Goal: Transaction & Acquisition: Subscribe to service/newsletter

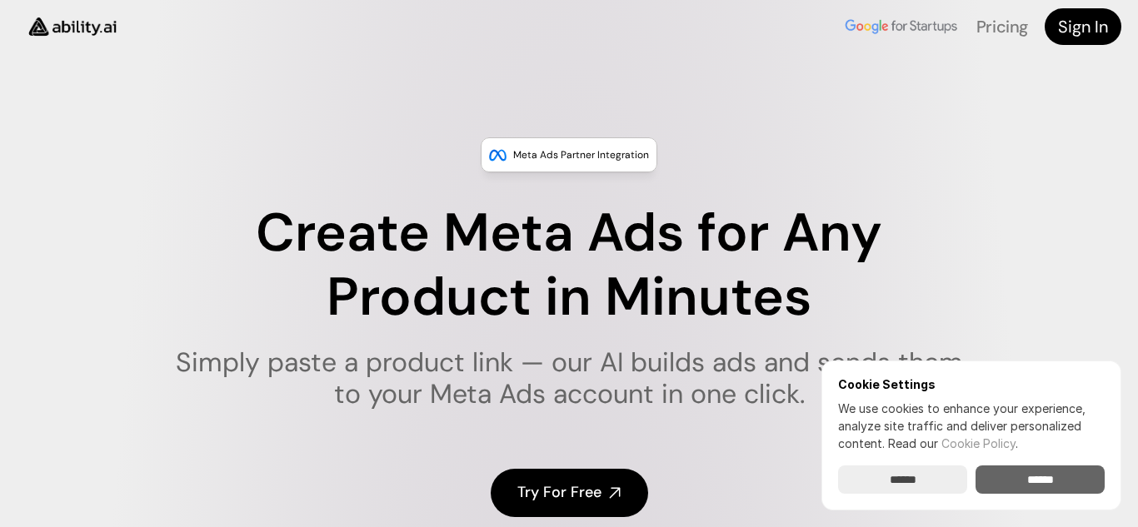
click at [1017, 475] on input "******" at bounding box center [1040, 480] width 129 height 28
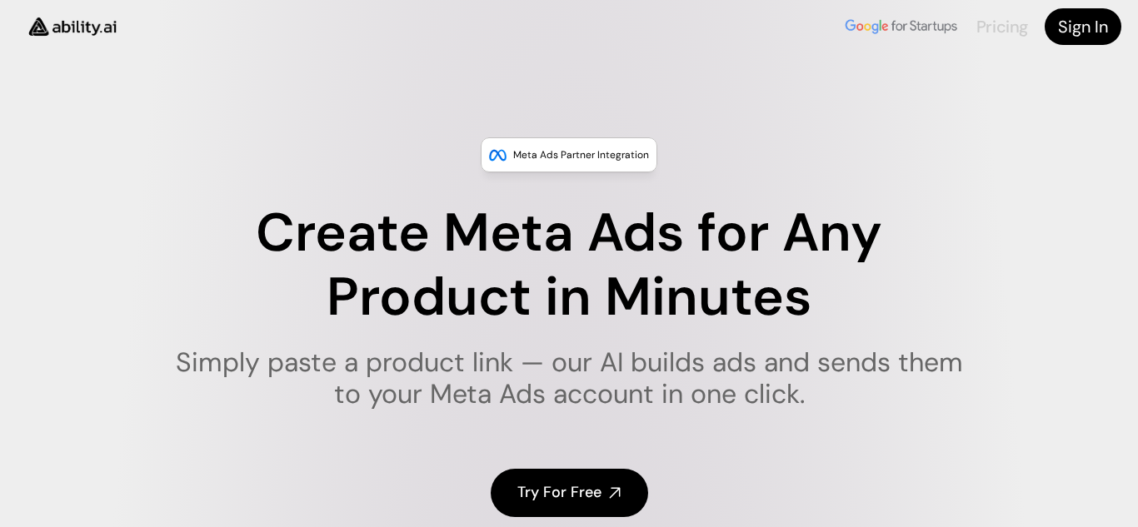
click at [997, 31] on link "Pricing" at bounding box center [1003, 27] width 52 height 22
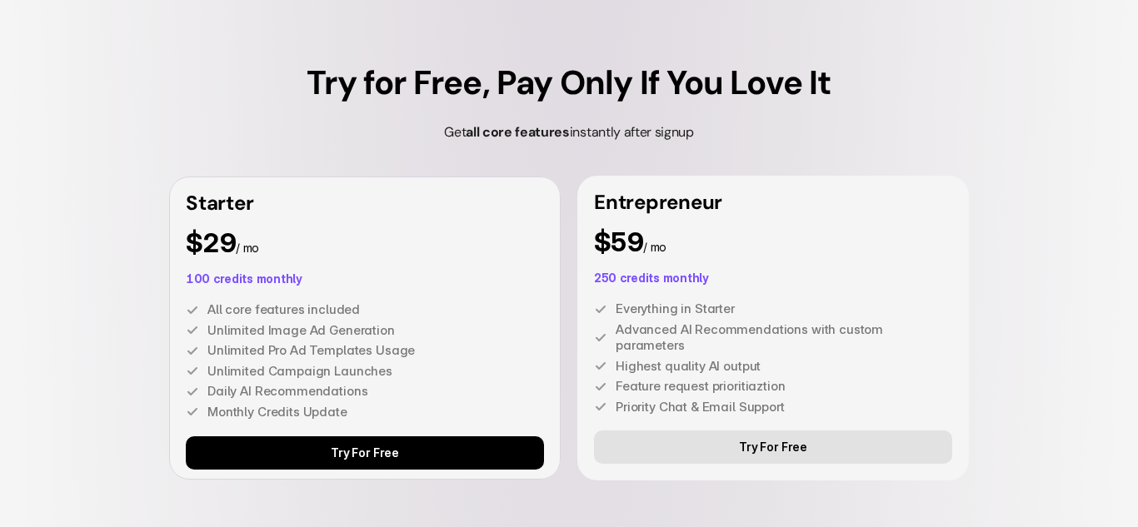
scroll to position [4638, 0]
click at [778, 458] on link "Try For Free" at bounding box center [773, 446] width 358 height 33
